Goal: Navigation & Orientation: Find specific page/section

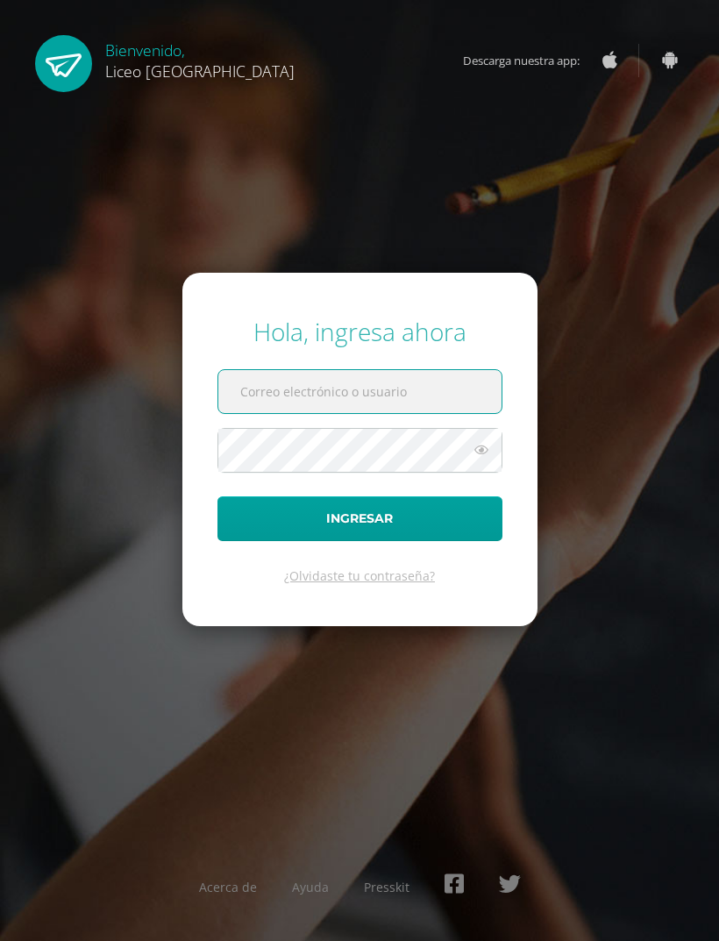
click at [435, 413] on input "text" at bounding box center [359, 391] width 283 height 43
click at [448, 413] on input "text" at bounding box center [359, 391] width 283 height 43
type input "20200157@liceoguatemala.edu.gt"
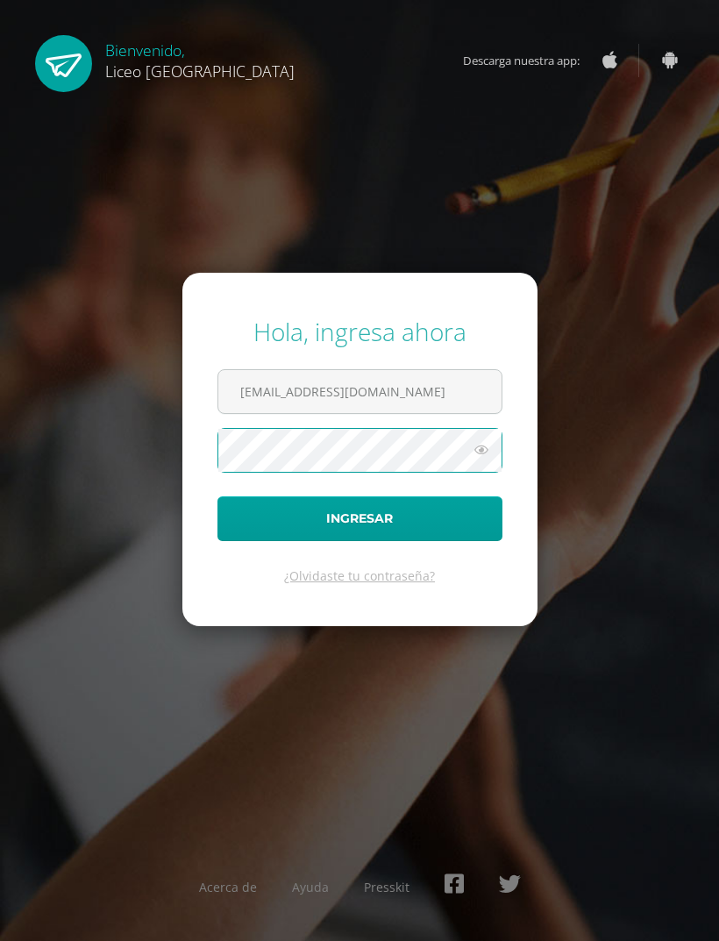
click at [252, 541] on button "Ingresar" at bounding box center [359, 518] width 285 height 45
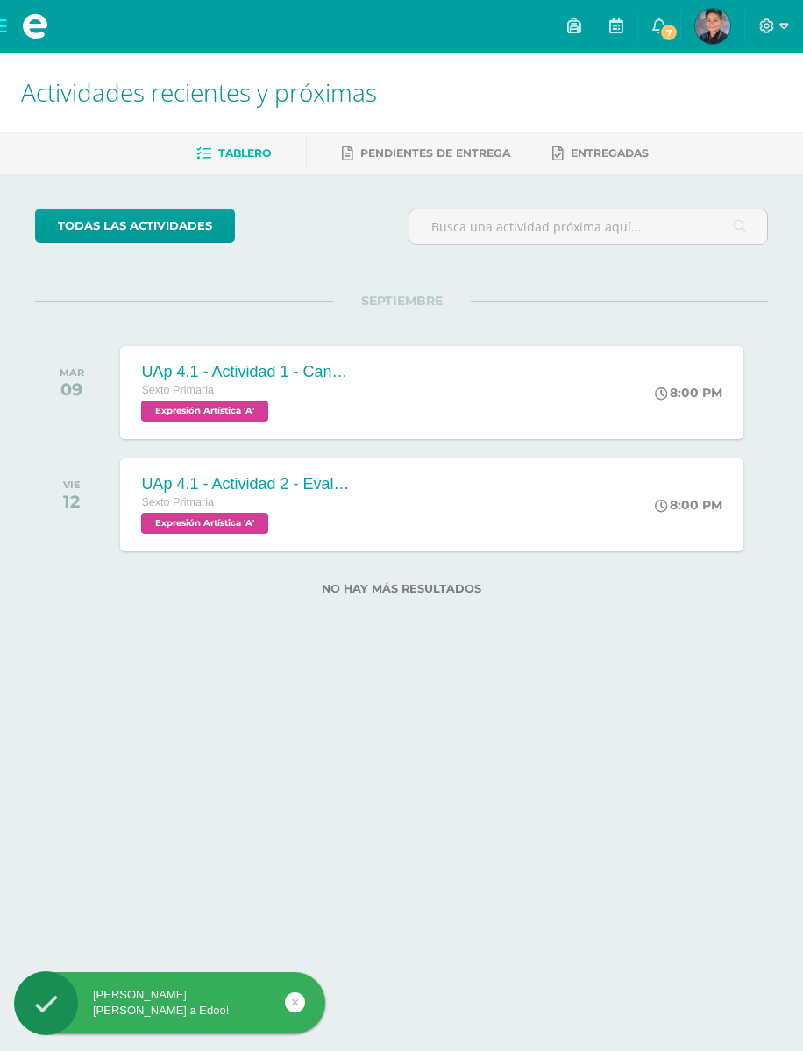
click at [657, 32] on icon at bounding box center [659, 26] width 14 height 16
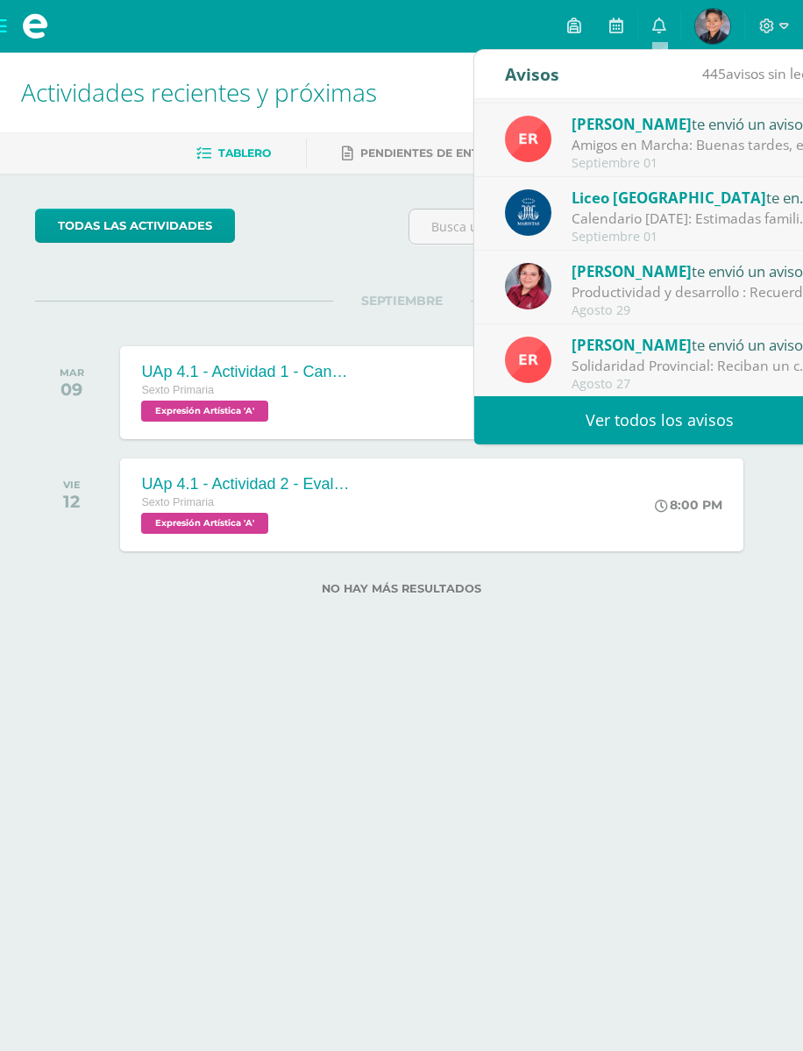
scroll to position [209, 0]
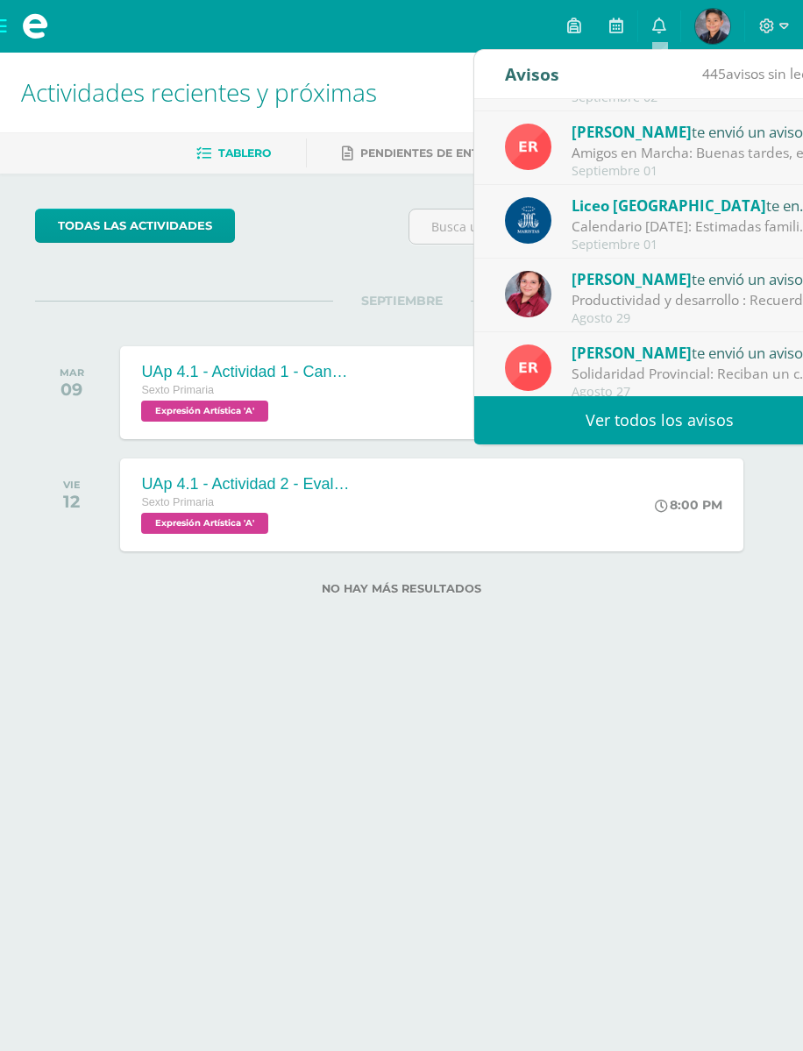
click at [750, 194] on div "Liceo Guatemala te envió un aviso" at bounding box center [693, 205] width 244 height 23
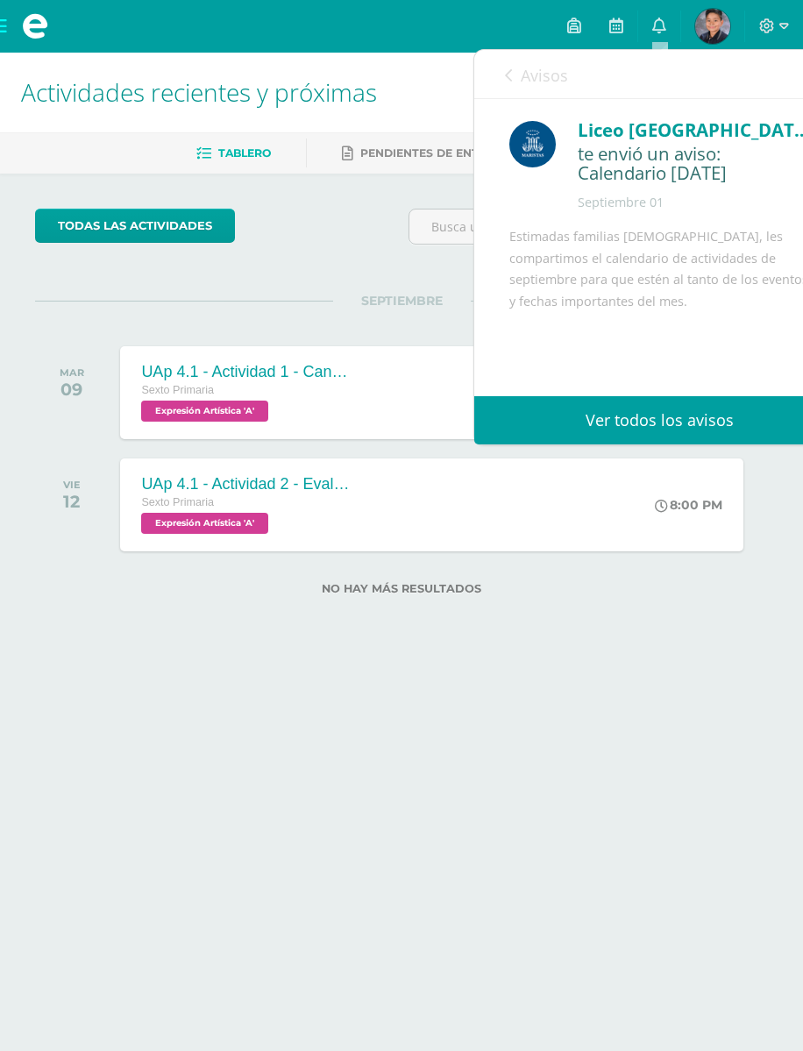
click at [745, 207] on div "Septiembre 01" at bounding box center [694, 203] width 232 height 18
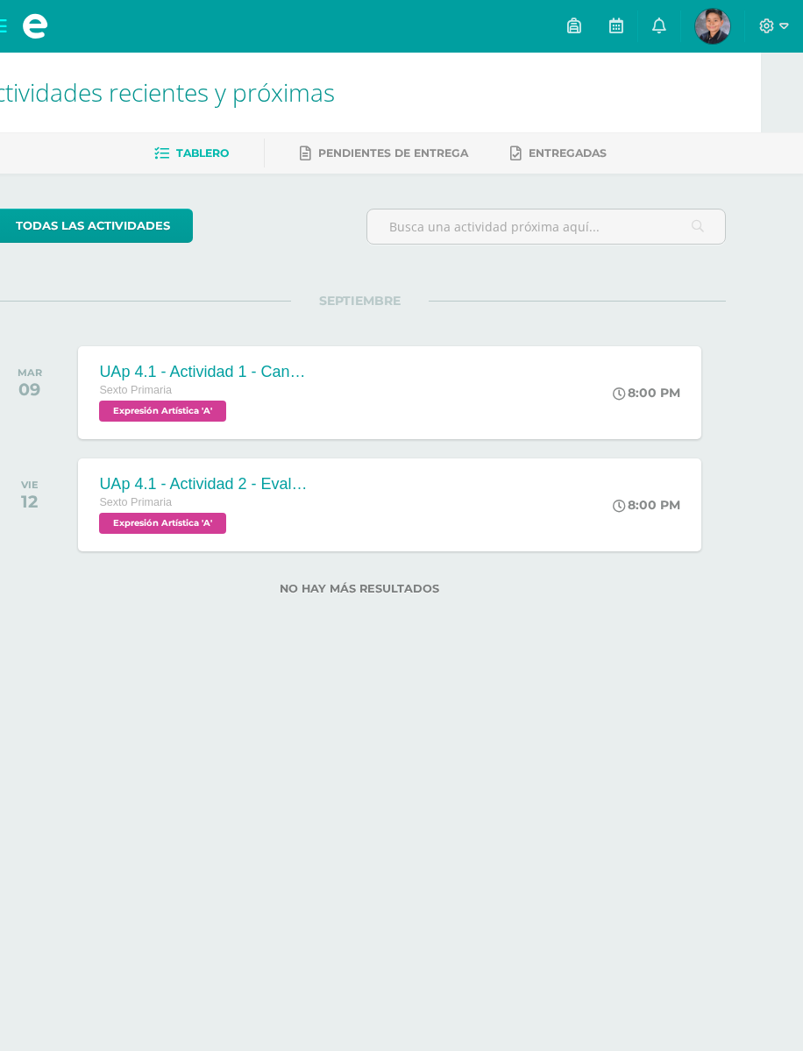
scroll to position [0, 41]
click at [648, 32] on link "0" at bounding box center [659, 26] width 42 height 53
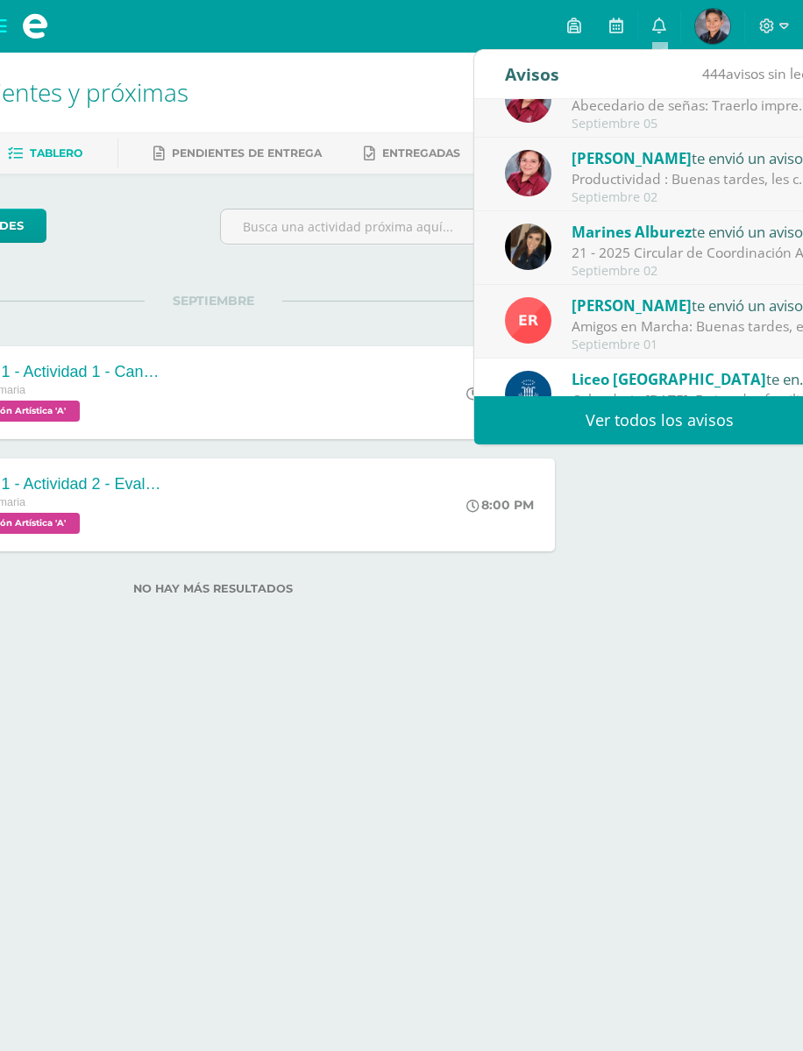
scroll to position [0, 188]
click at [747, 240] on div "Marines [PERSON_NAME] te envió un aviso" at bounding box center [693, 231] width 244 height 23
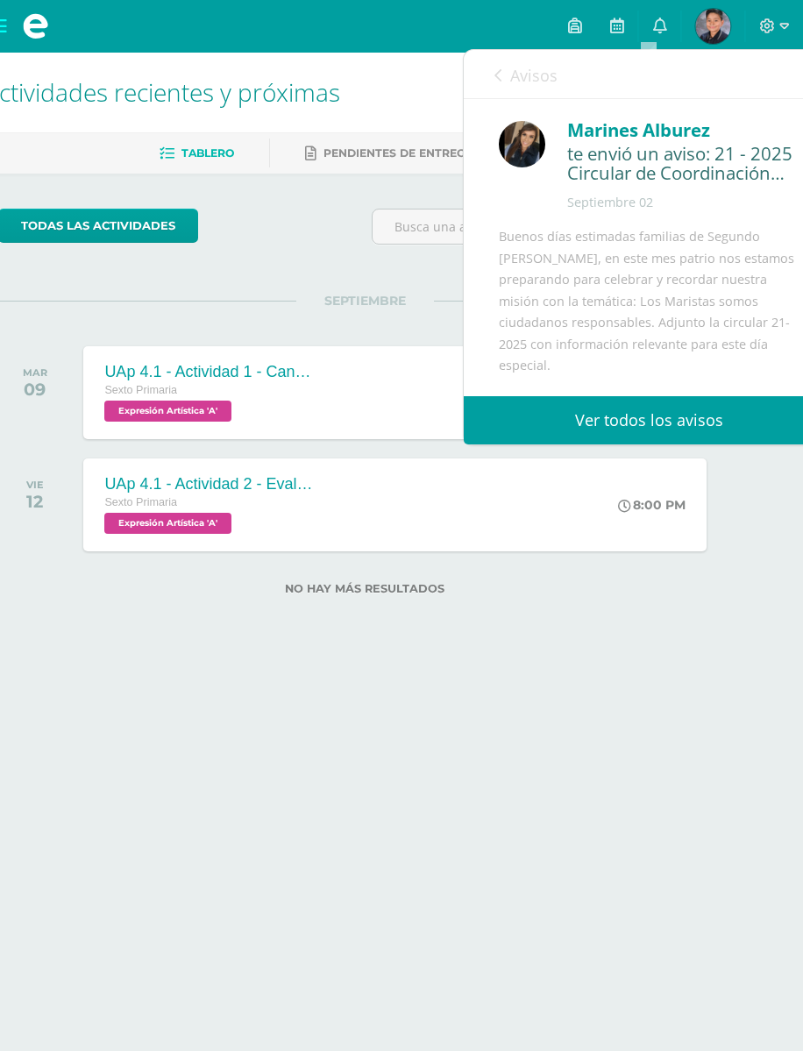
scroll to position [0, 51]
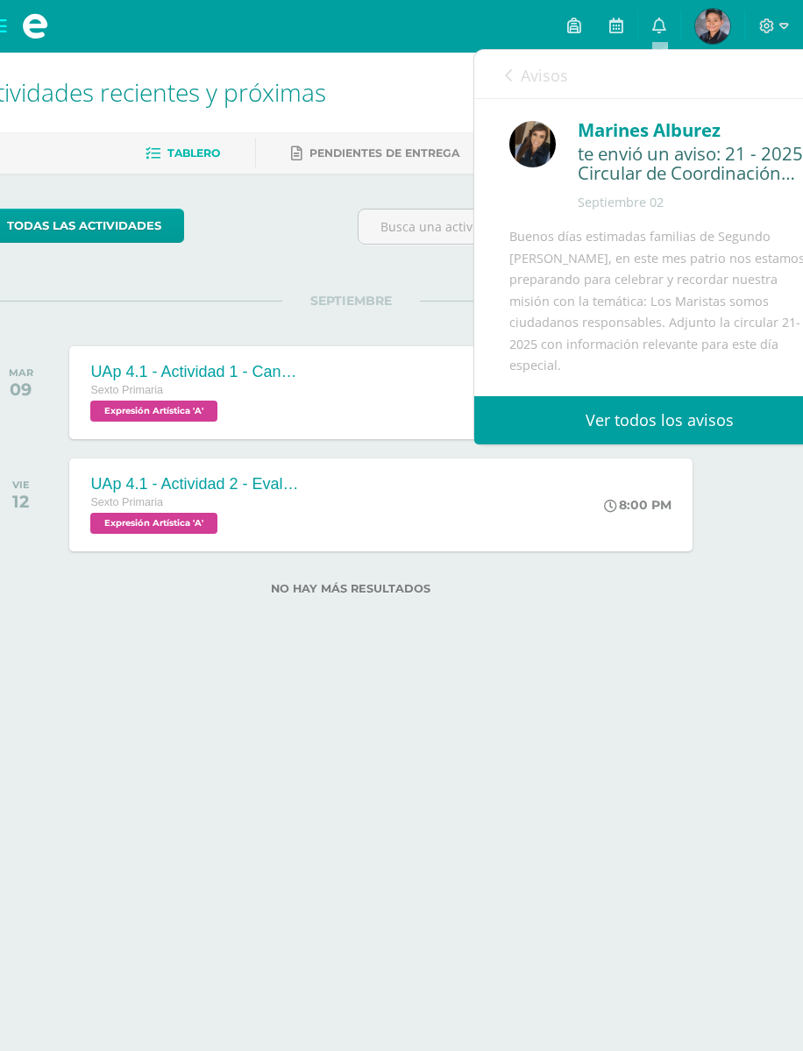
click at [519, 75] on link "Avisos" at bounding box center [536, 75] width 63 height 50
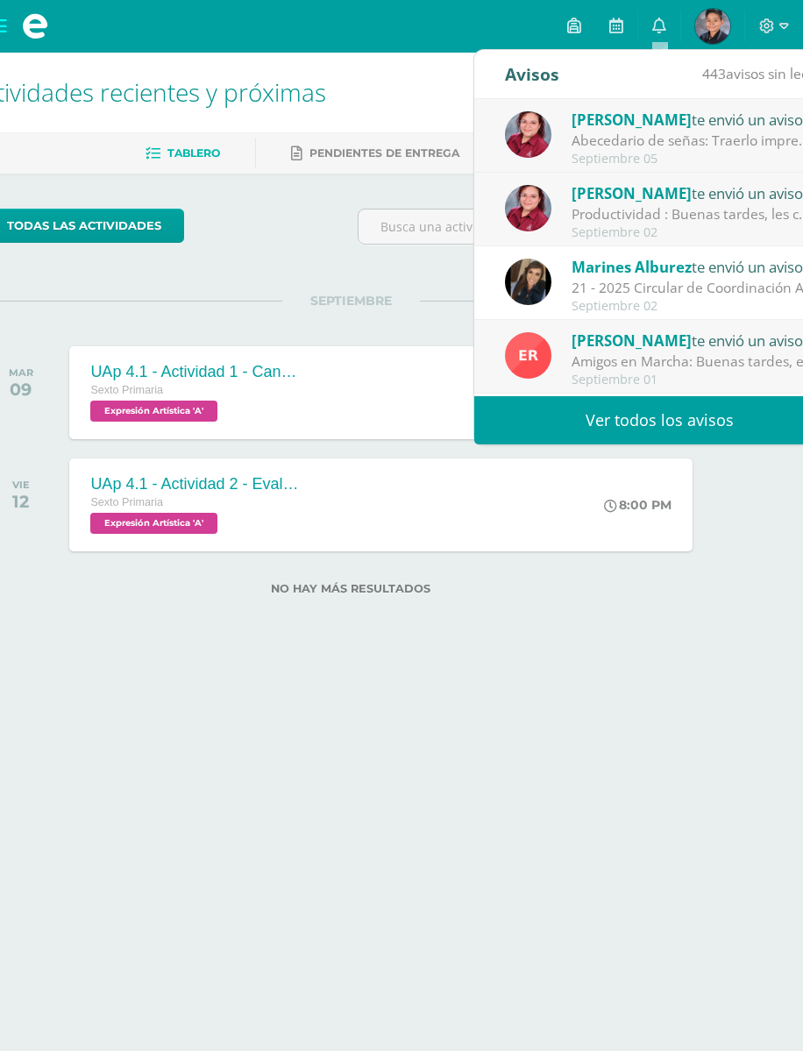
scroll to position [0, 0]
click at [755, 199] on div "[PERSON_NAME] te envió un aviso" at bounding box center [693, 192] width 244 height 23
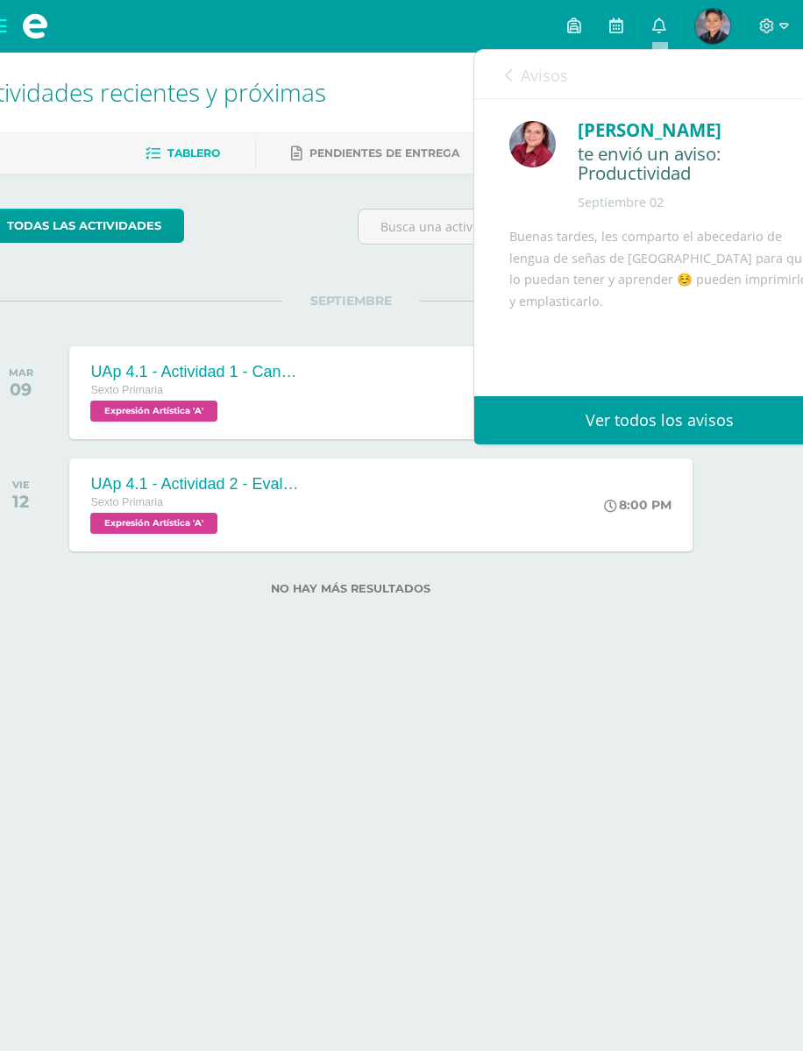
click at [691, 216] on div "[PERSON_NAME] te envió un aviso: Productividad [DATE] Productividad y Desarroll…" at bounding box center [659, 306] width 371 height 415
click at [500, 85] on div "Avisos 442 avisos sin leer Avisos" at bounding box center [659, 74] width 371 height 49
click at [513, 67] on link "Avisos" at bounding box center [536, 75] width 63 height 50
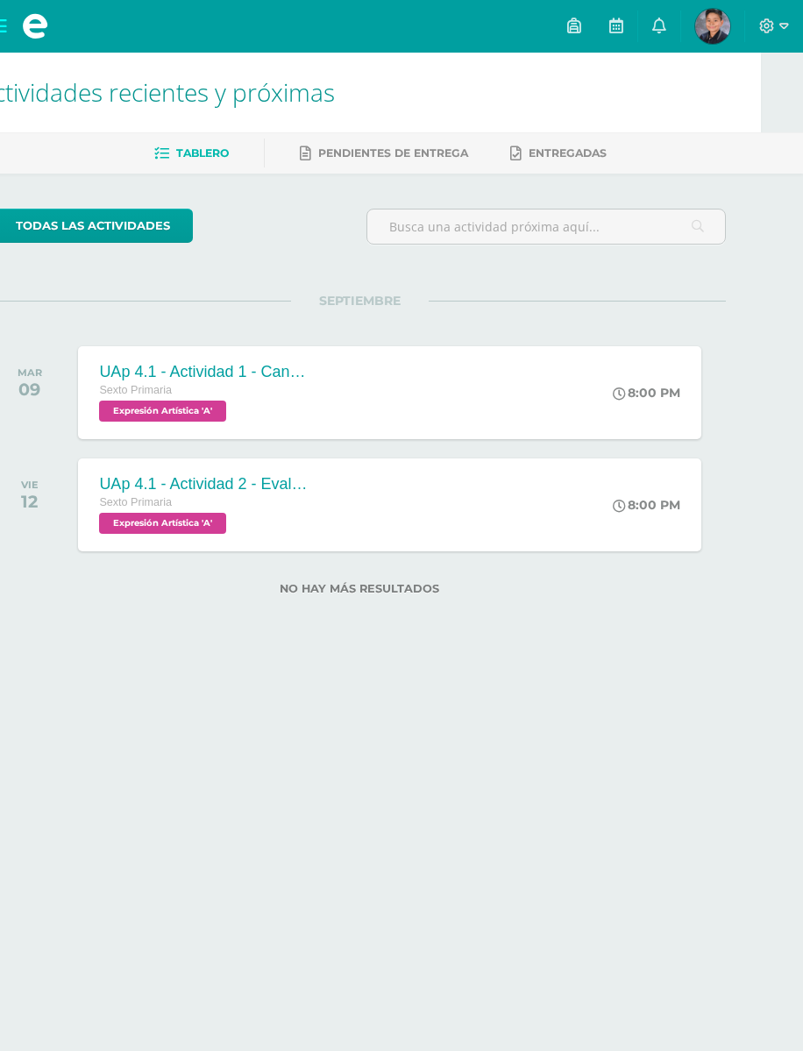
scroll to position [0, 41]
click at [229, 127] on h1 "Actividades recientes y próximas" at bounding box center [360, 93] width 761 height 80
